Goal: Task Accomplishment & Management: Manage account settings

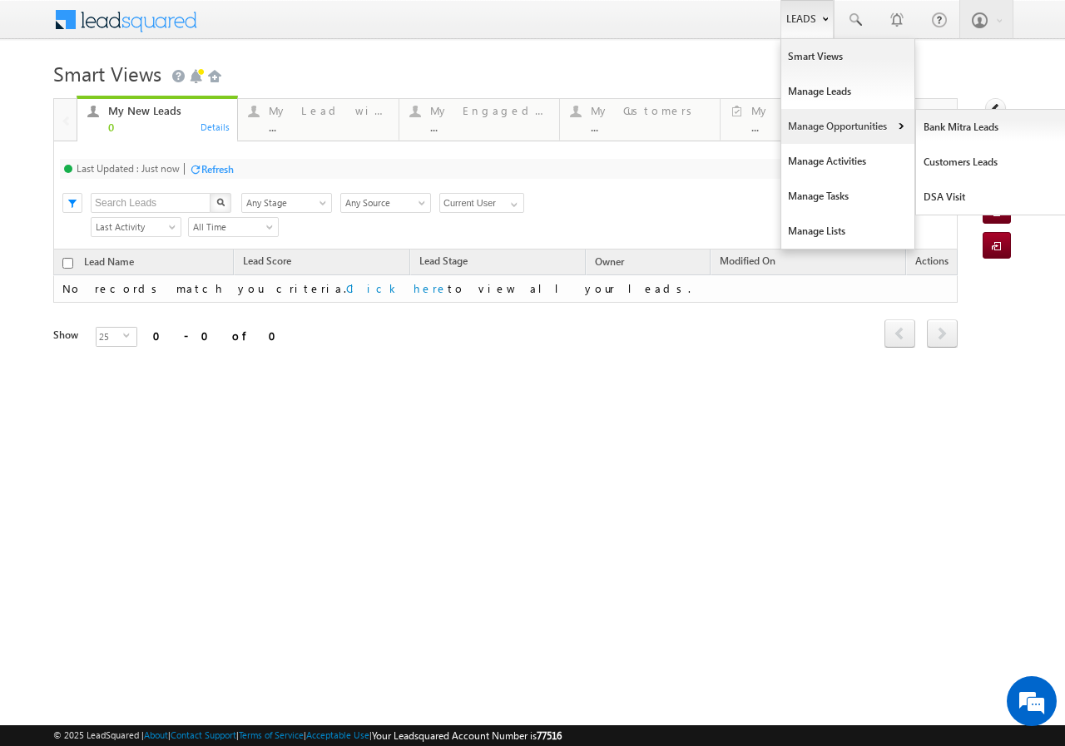
click at [869, 129] on link "Manage Opportunities" at bounding box center [847, 126] width 133 height 35
click at [832, 129] on link "Manage Opportunities" at bounding box center [847, 126] width 133 height 35
click at [960, 160] on link "Customers Leads" at bounding box center [992, 162] width 152 height 35
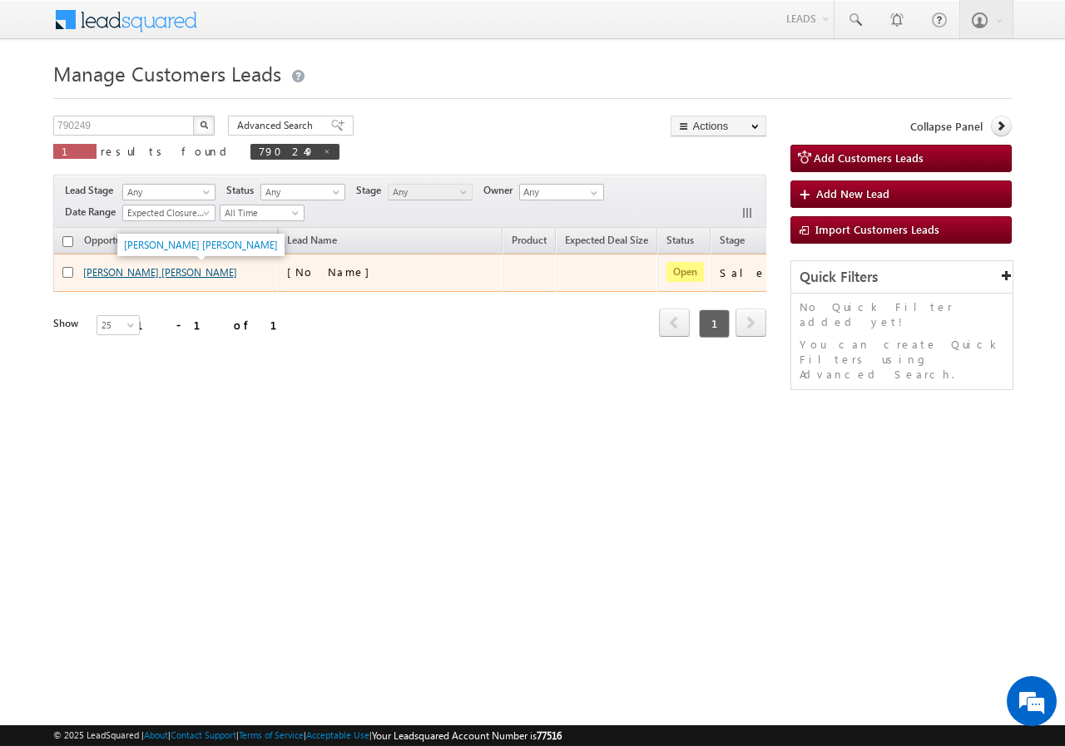
click at [106, 274] on link "[PERSON_NAME] [PERSON_NAME]" at bounding box center [160, 272] width 154 height 12
